Goal: Obtain resource: Download file/media

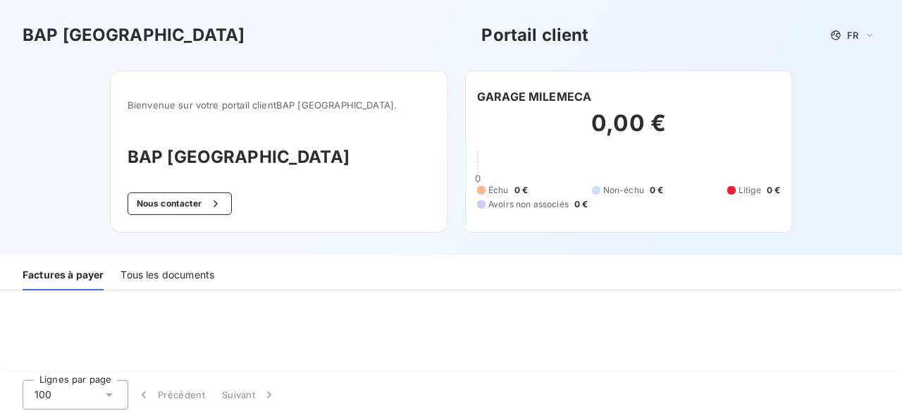
click at [180, 276] on div "Tous les documents" at bounding box center [168, 276] width 94 height 30
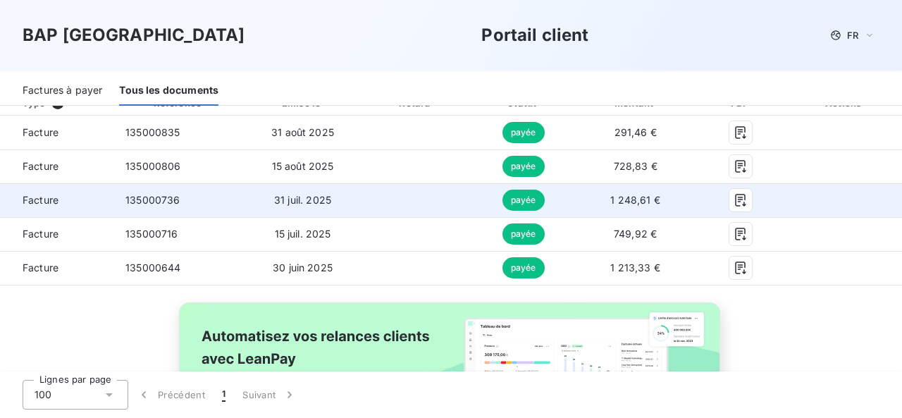
scroll to position [211, 0]
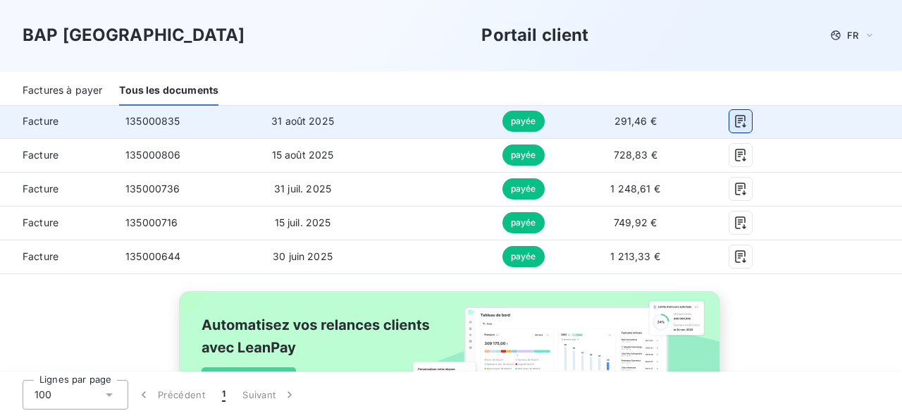
click at [734, 123] on icon "button" at bounding box center [741, 121] width 14 height 14
click at [734, 121] on icon "button" at bounding box center [741, 121] width 14 height 14
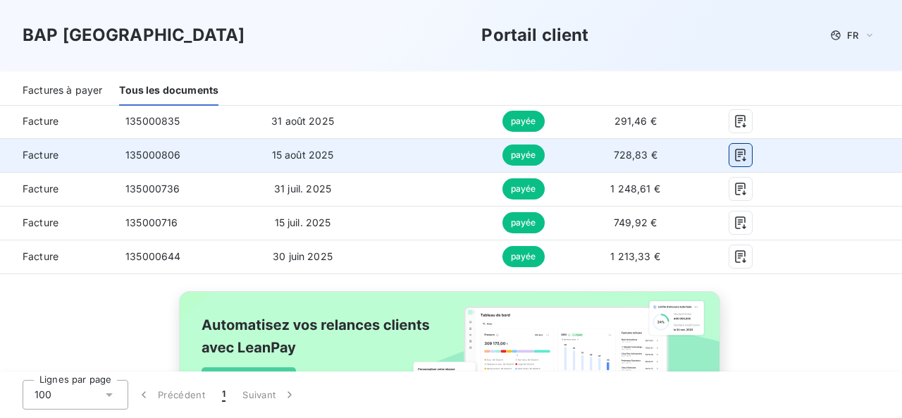
click at [733, 163] on button "button" at bounding box center [740, 155] width 23 height 23
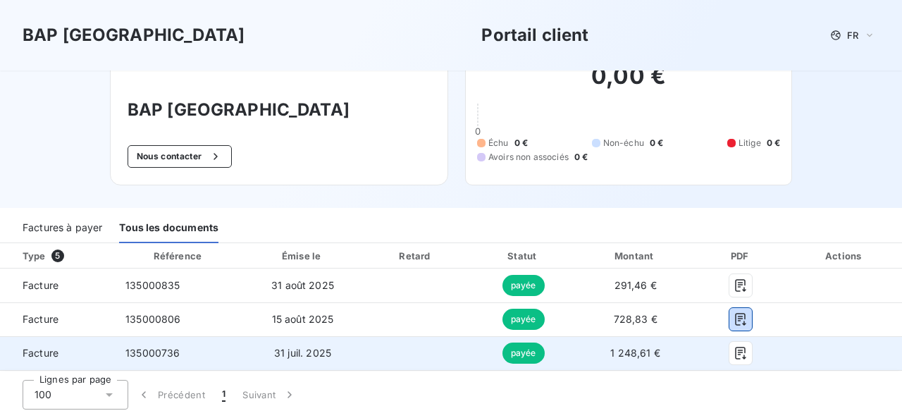
scroll to position [0, 0]
